Goal: Complete application form

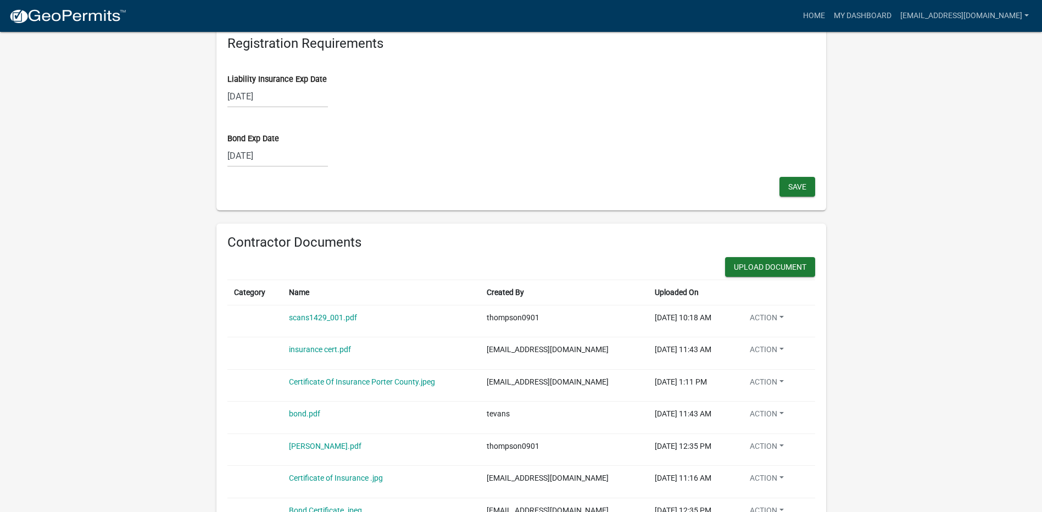
scroll to position [1044, 0]
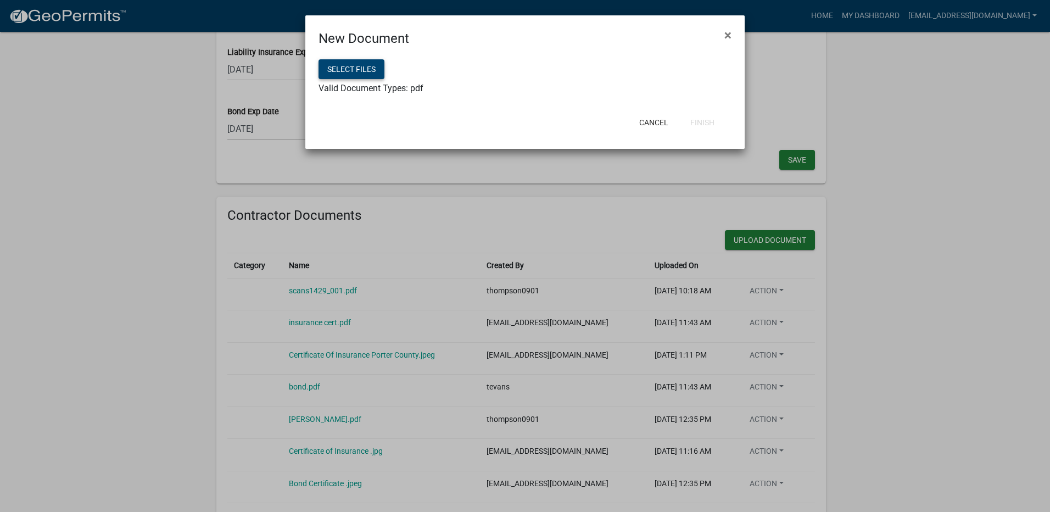
click at [351, 69] on button "Select files" at bounding box center [352, 69] width 66 height 20
click at [698, 118] on button "Finish" at bounding box center [703, 123] width 42 height 20
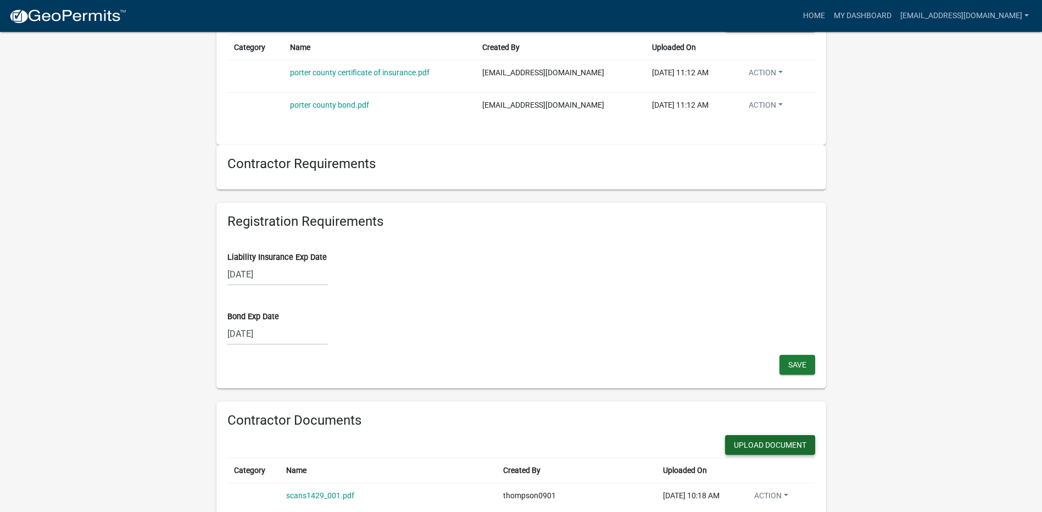
scroll to position [813, 0]
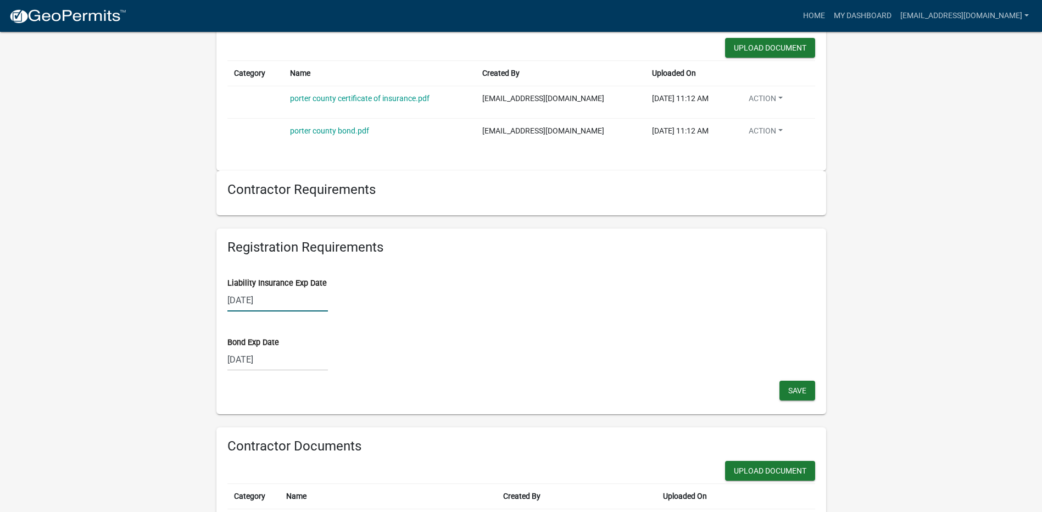
click at [279, 300] on div "[DATE]" at bounding box center [277, 300] width 101 height 23
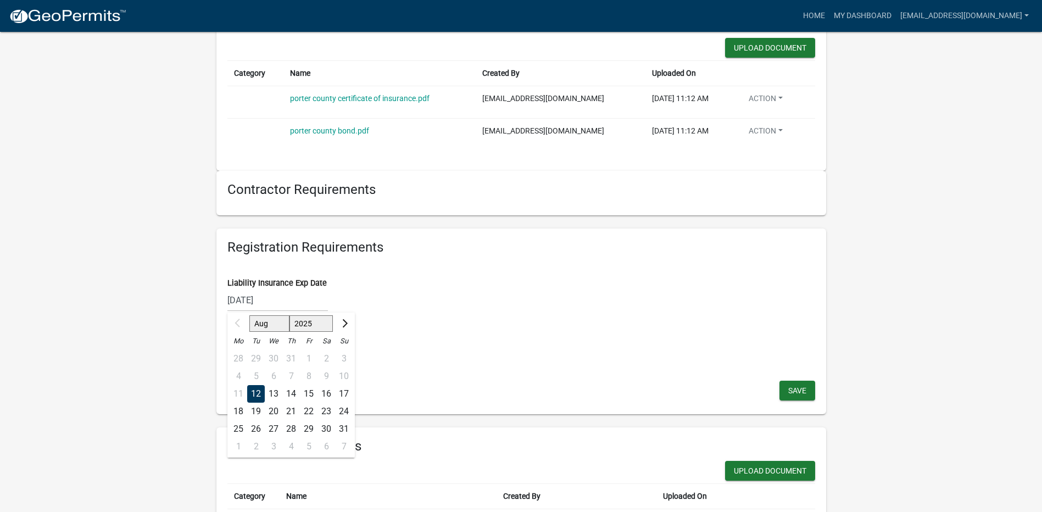
click at [315, 320] on select "2025 2026 2027 2028 2029 2030 2031 2032 2033 2034 2035 2036 2037 2038 2039 2040…" at bounding box center [311, 323] width 44 height 16
select select "2026"
click at [290, 315] on select "2025 2026 2027 2028 2029 2030 2031 2032 2033 2034 2035 2036 2037 2038 2039 2040…" at bounding box center [311, 323] width 44 height 16
click at [791, 391] on span "Save" at bounding box center [797, 390] width 18 height 9
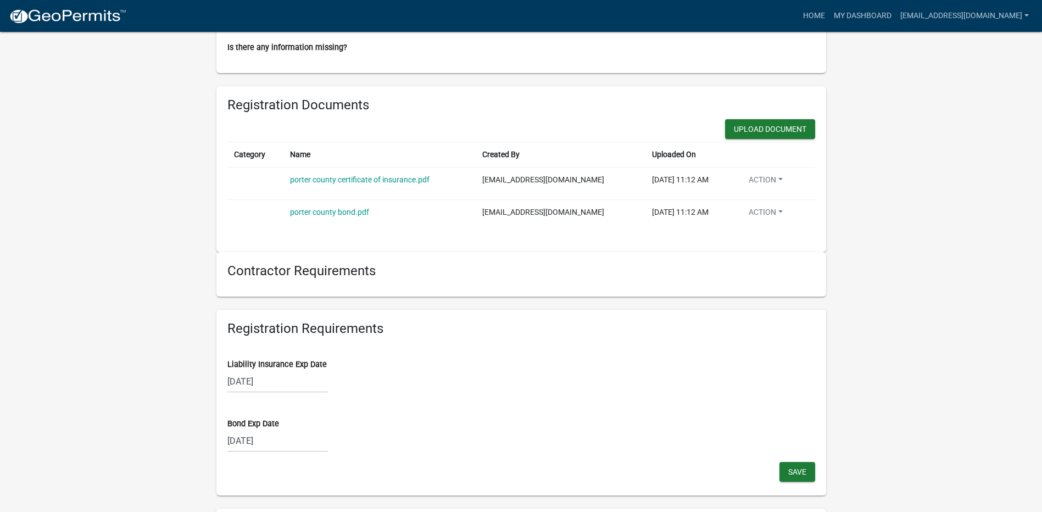
scroll to position [648, 0]
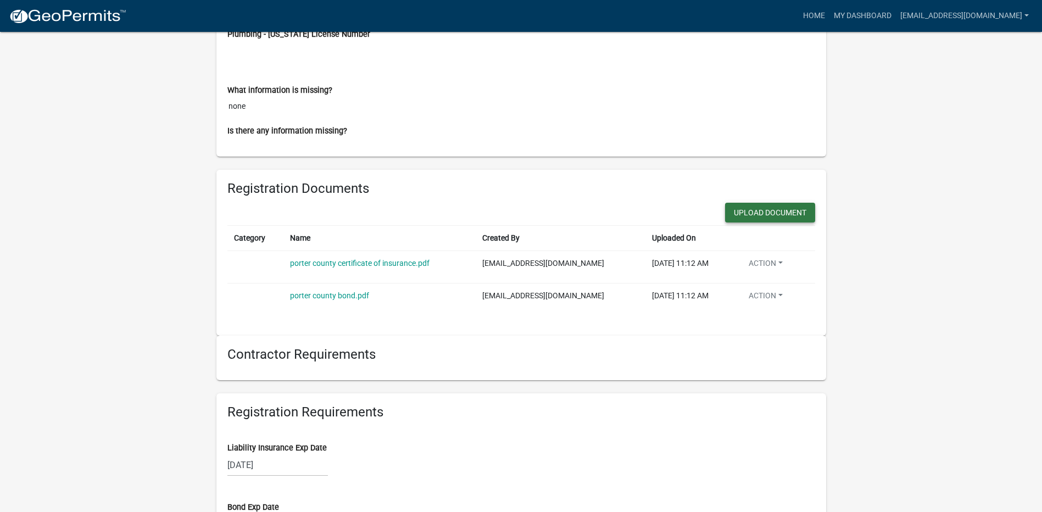
click at [758, 210] on button "Upload Document" at bounding box center [770, 213] width 90 height 20
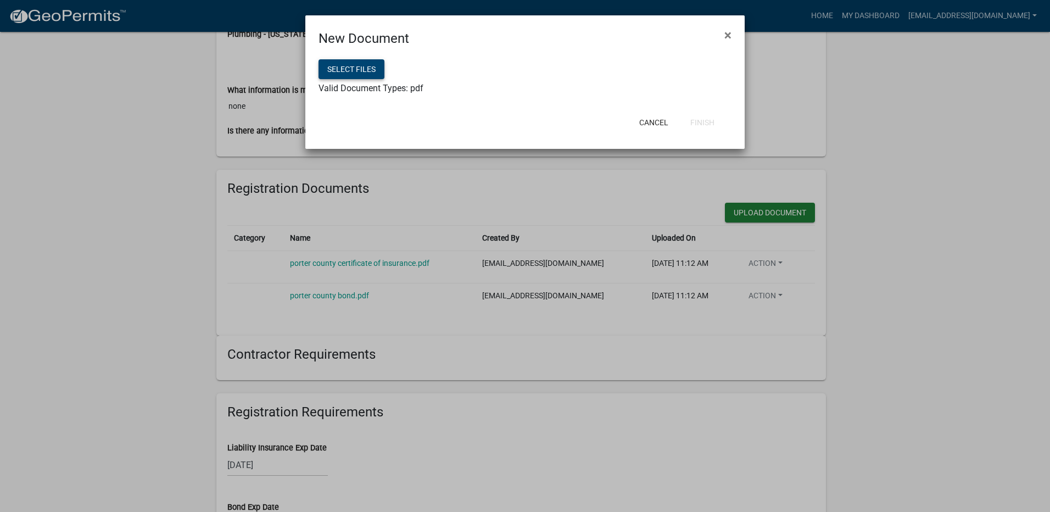
click at [351, 68] on button "Select files" at bounding box center [352, 69] width 66 height 20
click at [700, 119] on button "Finish" at bounding box center [703, 123] width 42 height 20
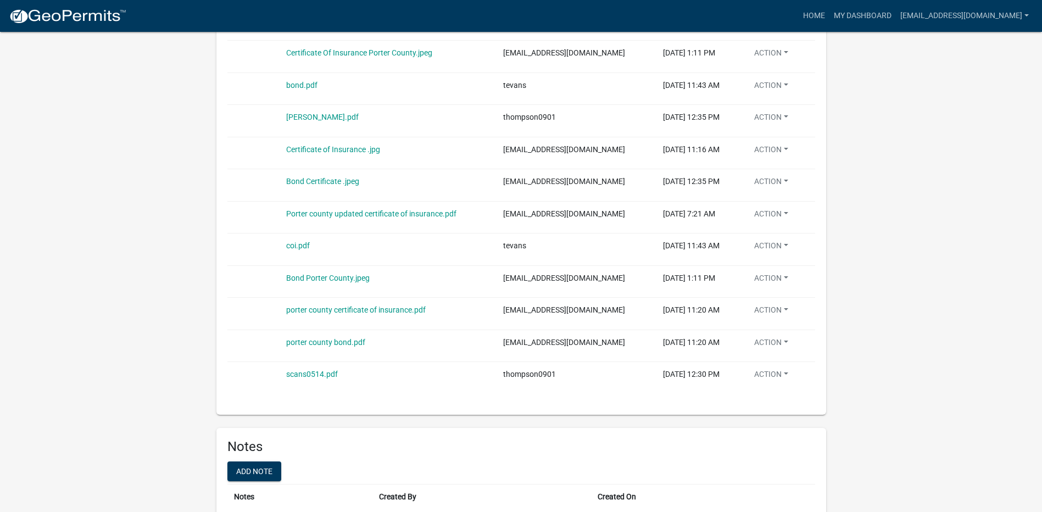
scroll to position [1395, 0]
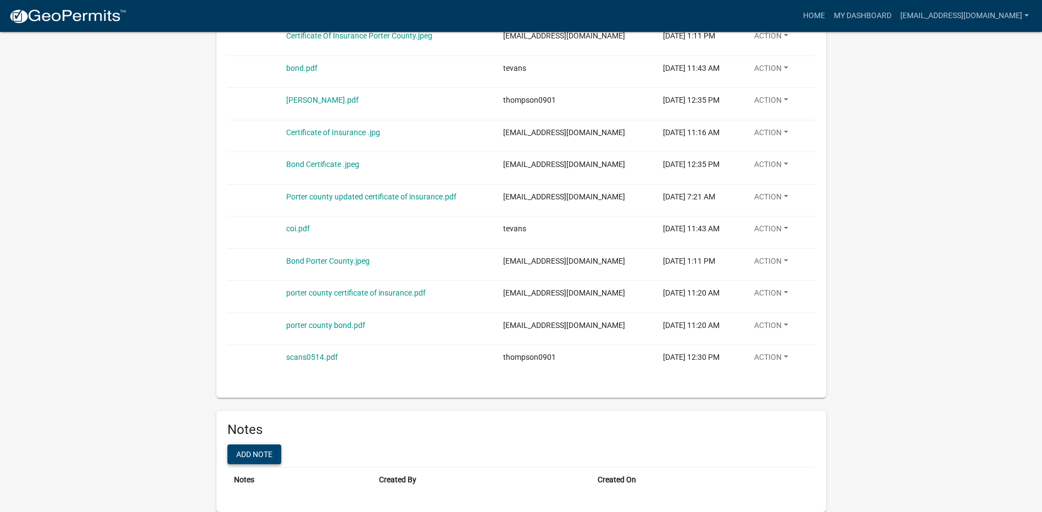
click at [256, 450] on button "Add note" at bounding box center [254, 454] width 54 height 20
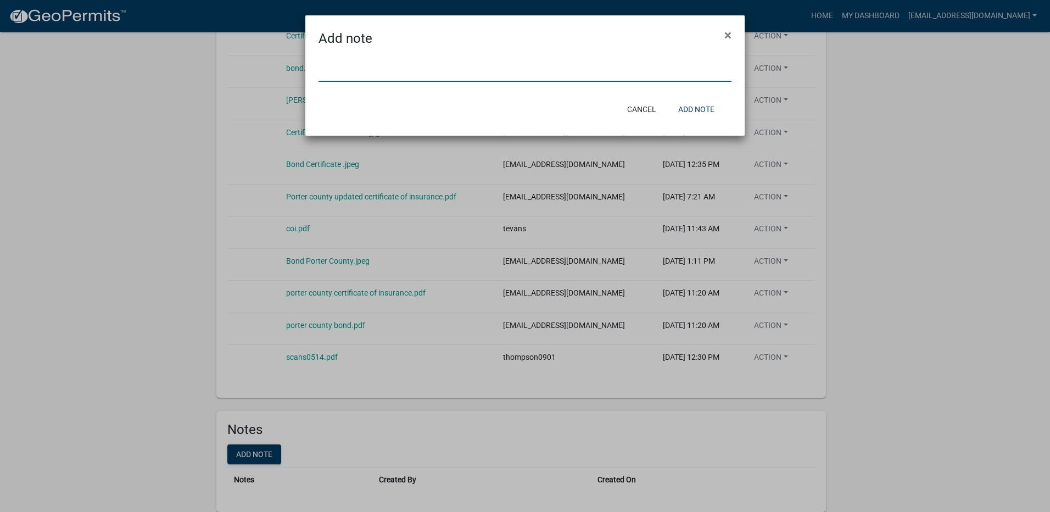
click at [349, 74] on input "text" at bounding box center [525, 70] width 413 height 23
type input "Updated certificate of insurance is now attached and downloaded"
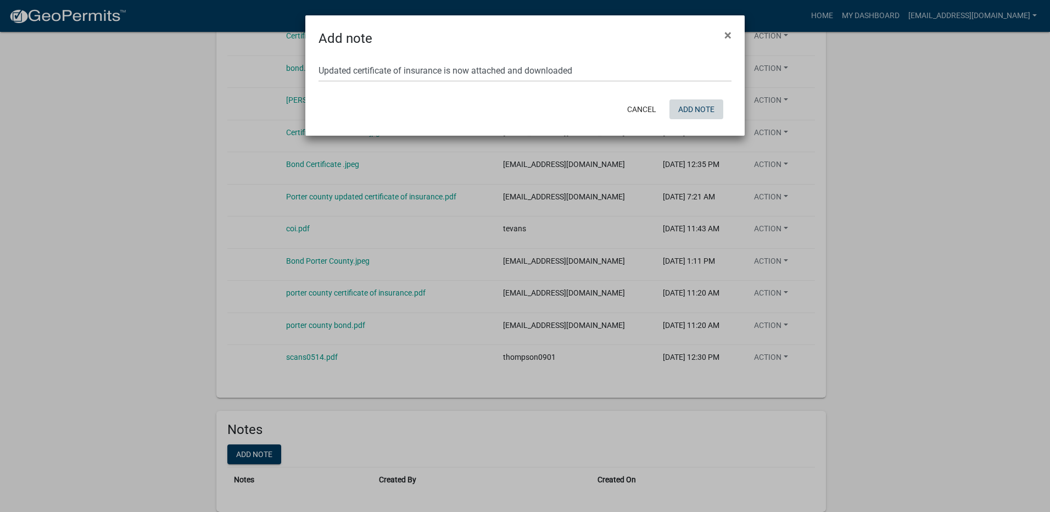
click at [699, 110] on button "Add note" at bounding box center [697, 109] width 54 height 20
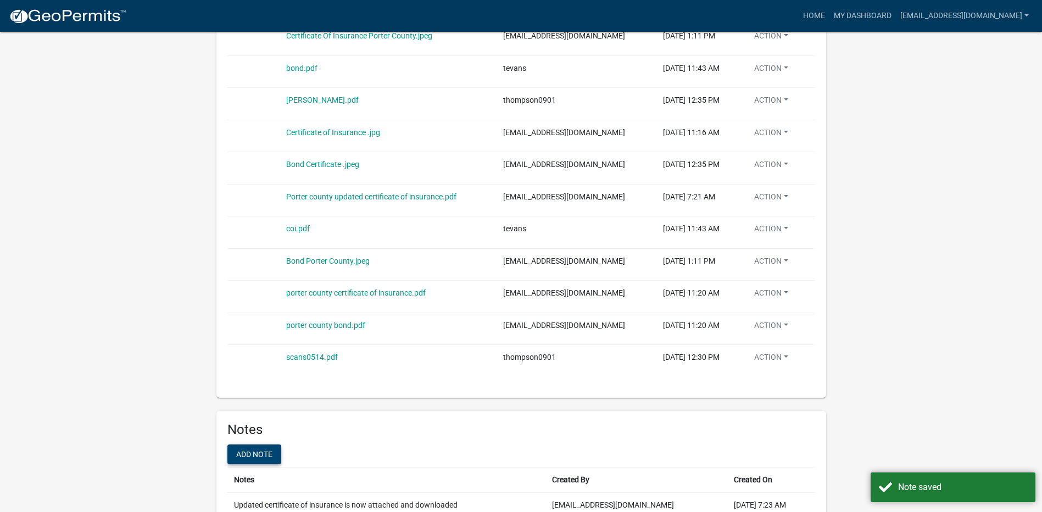
scroll to position [1420, 0]
